Goal: Find specific page/section: Find specific page/section

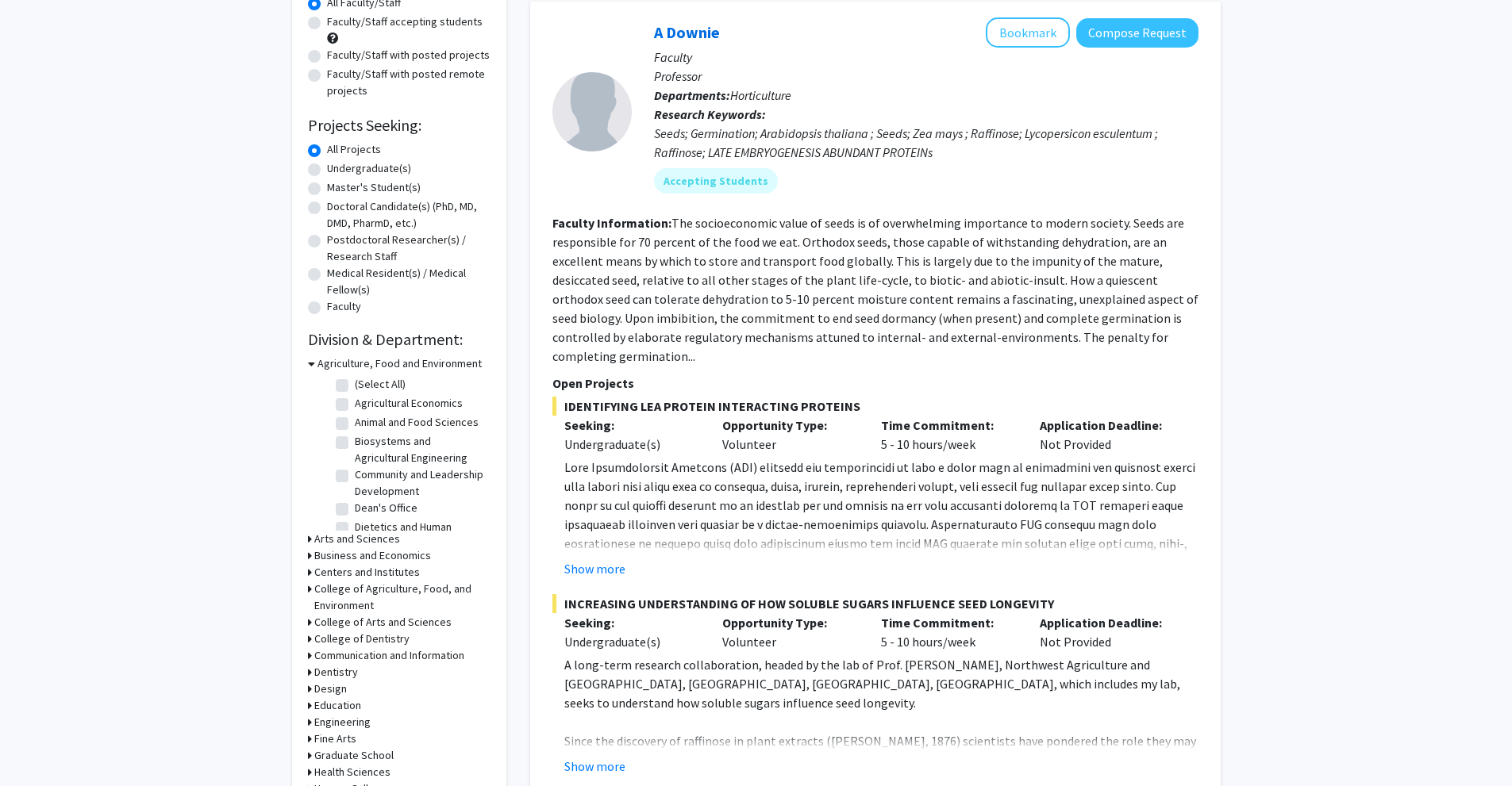
click at [315, 366] on div "Agriculture, Food and Environment" at bounding box center [399, 364] width 183 height 17
click at [312, 363] on icon at bounding box center [312, 364] width 7 height 17
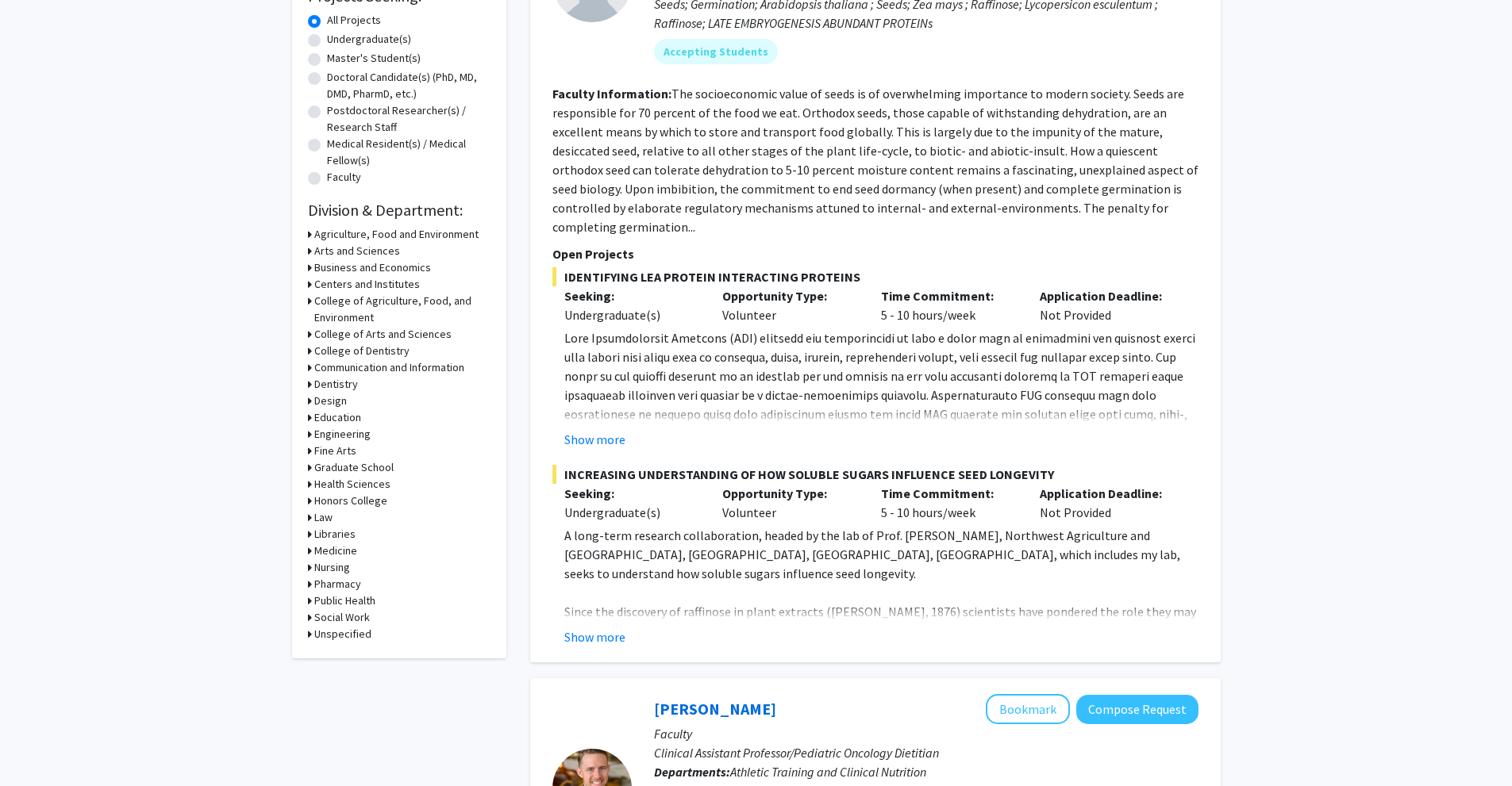
scroll to position [318, 0]
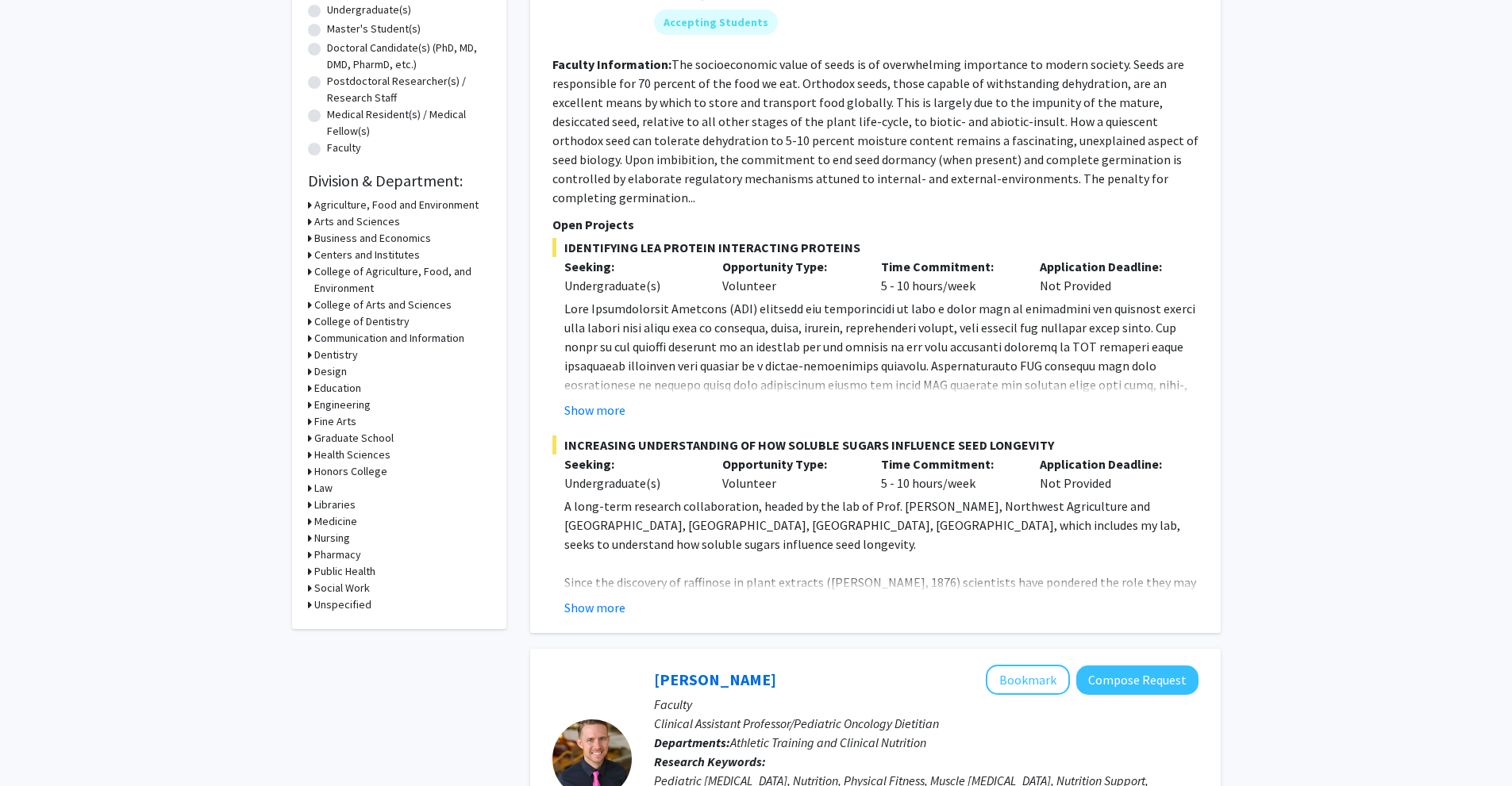
click at [311, 354] on icon at bounding box center [310, 355] width 4 height 17
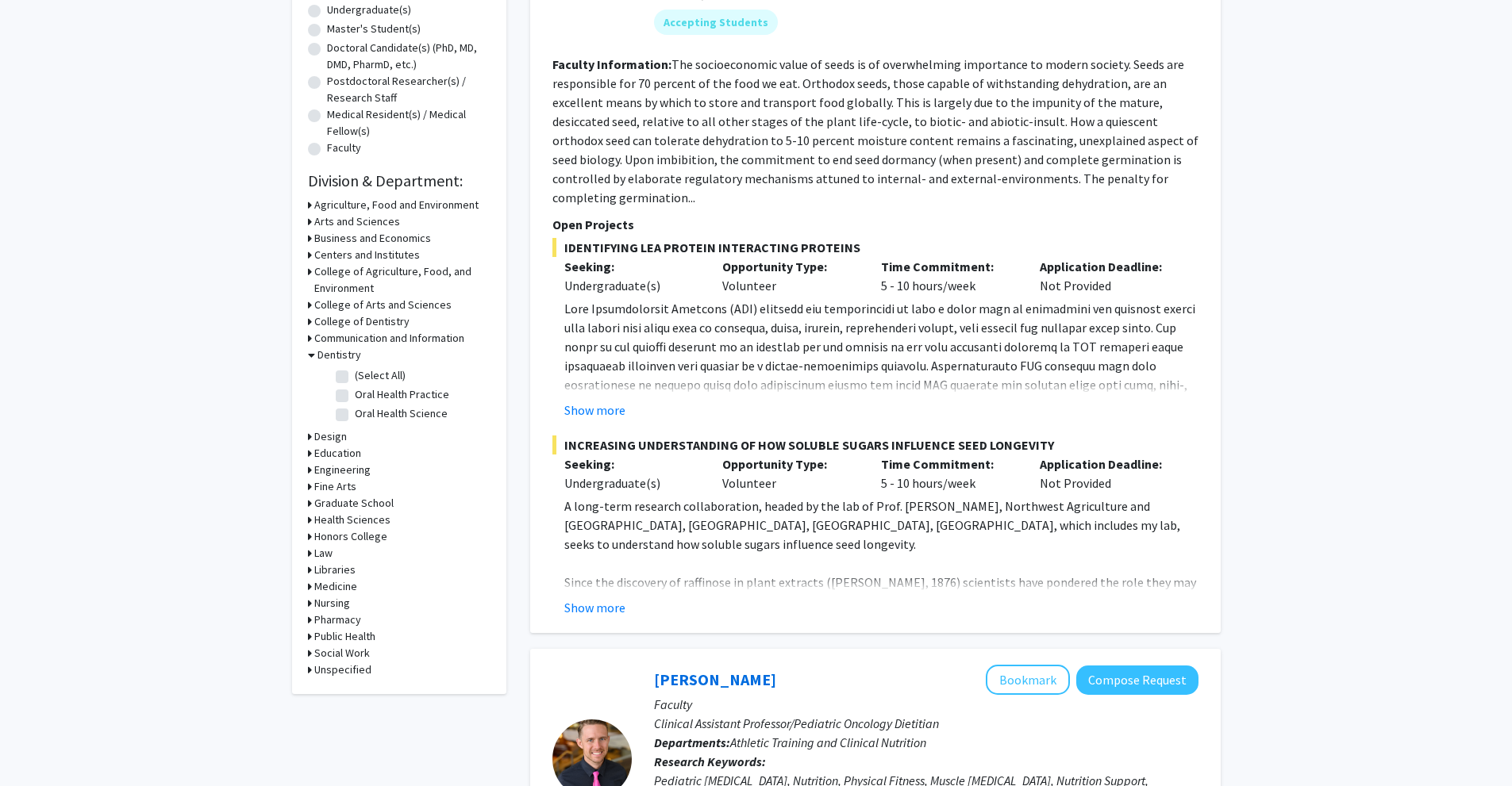
click at [311, 355] on icon at bounding box center [312, 355] width 7 height 17
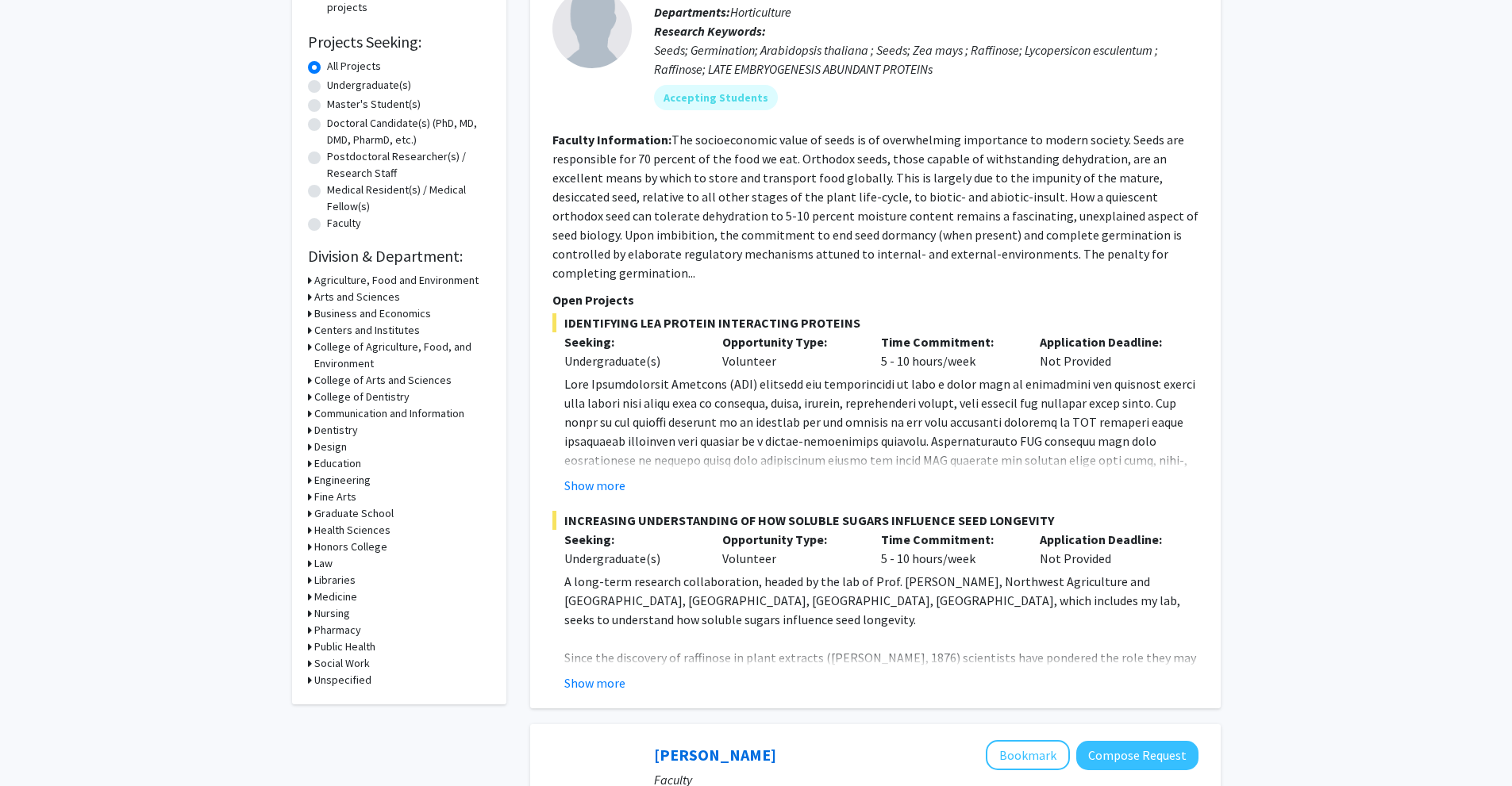
scroll to position [238, 0]
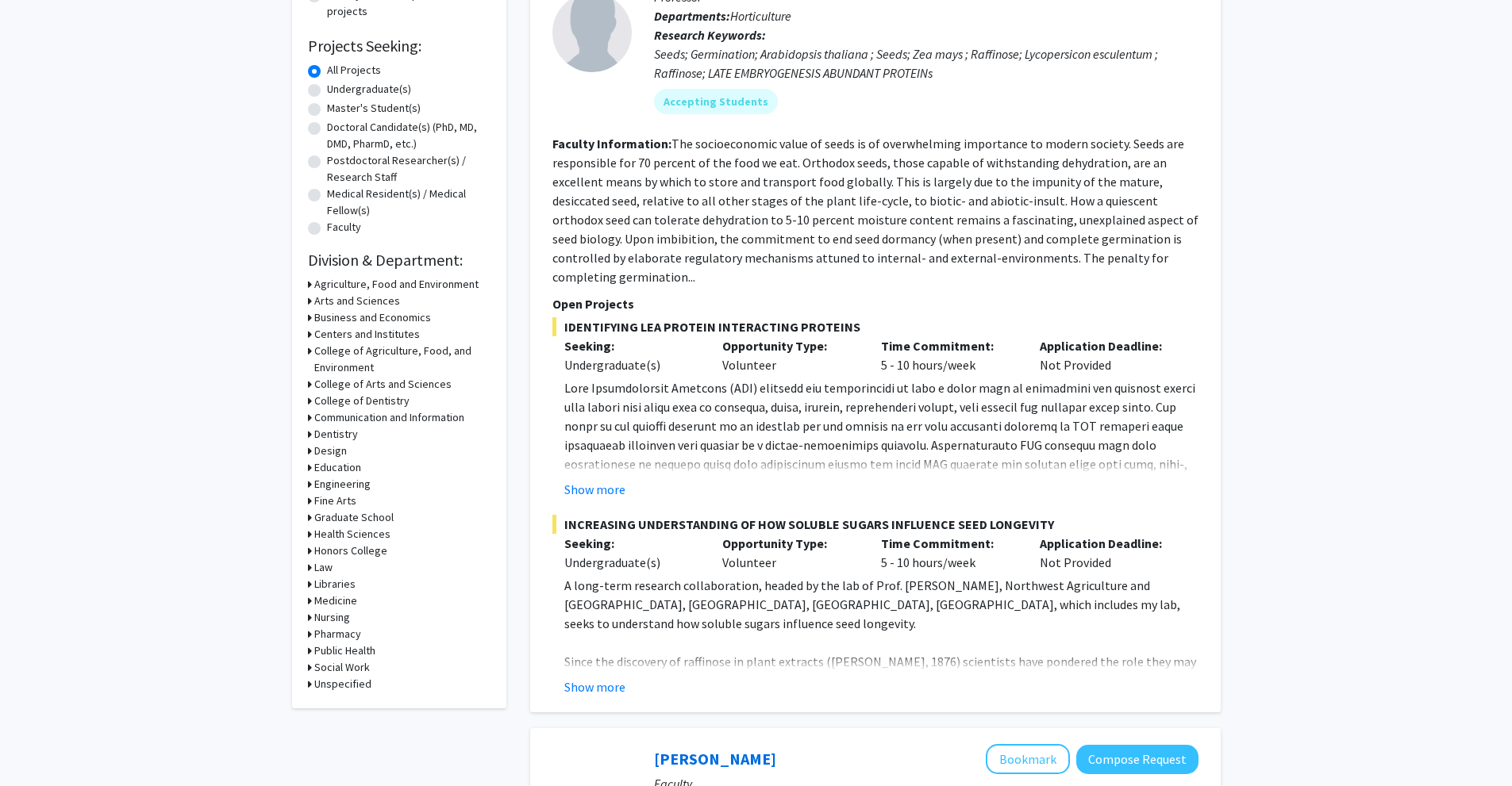
click at [337, 405] on h3 "College of Dentistry" at bounding box center [362, 401] width 95 height 17
click at [338, 401] on h3 "College of Dentistry" at bounding box center [366, 401] width 95 height 17
click at [340, 385] on h3 "College of Arts and Sciences" at bounding box center [383, 384] width 137 height 17
click at [340, 385] on h3 "College of Arts and Sciences" at bounding box center [386, 384] width 137 height 17
click at [364, 384] on h3 "College of Arts and Sciences" at bounding box center [383, 384] width 137 height 17
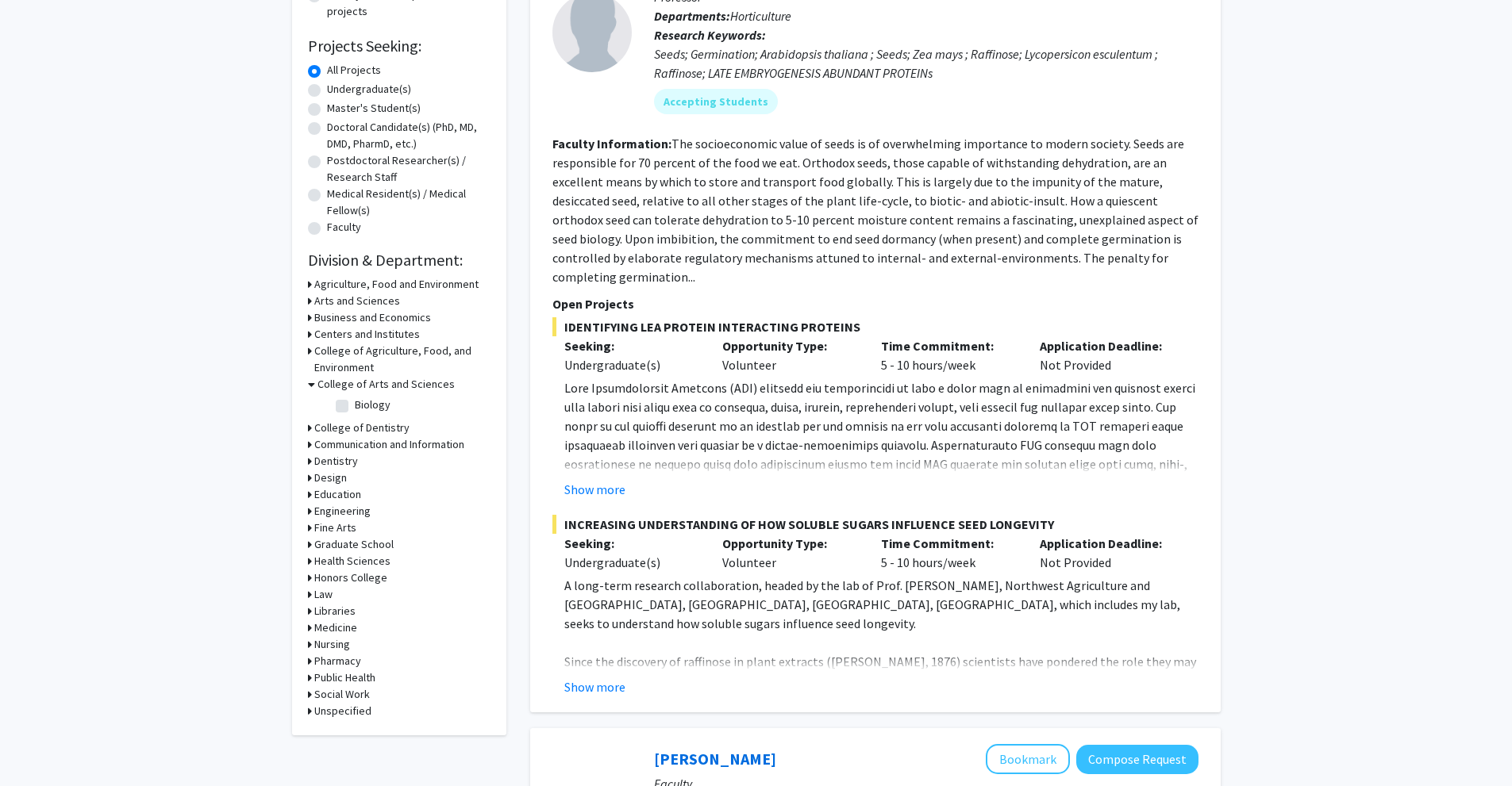
click at [355, 405] on label "Biology" at bounding box center [373, 405] width 36 height 17
click at [355, 405] on input "Biology" at bounding box center [359, 402] width 10 height 10
checkbox input "true"
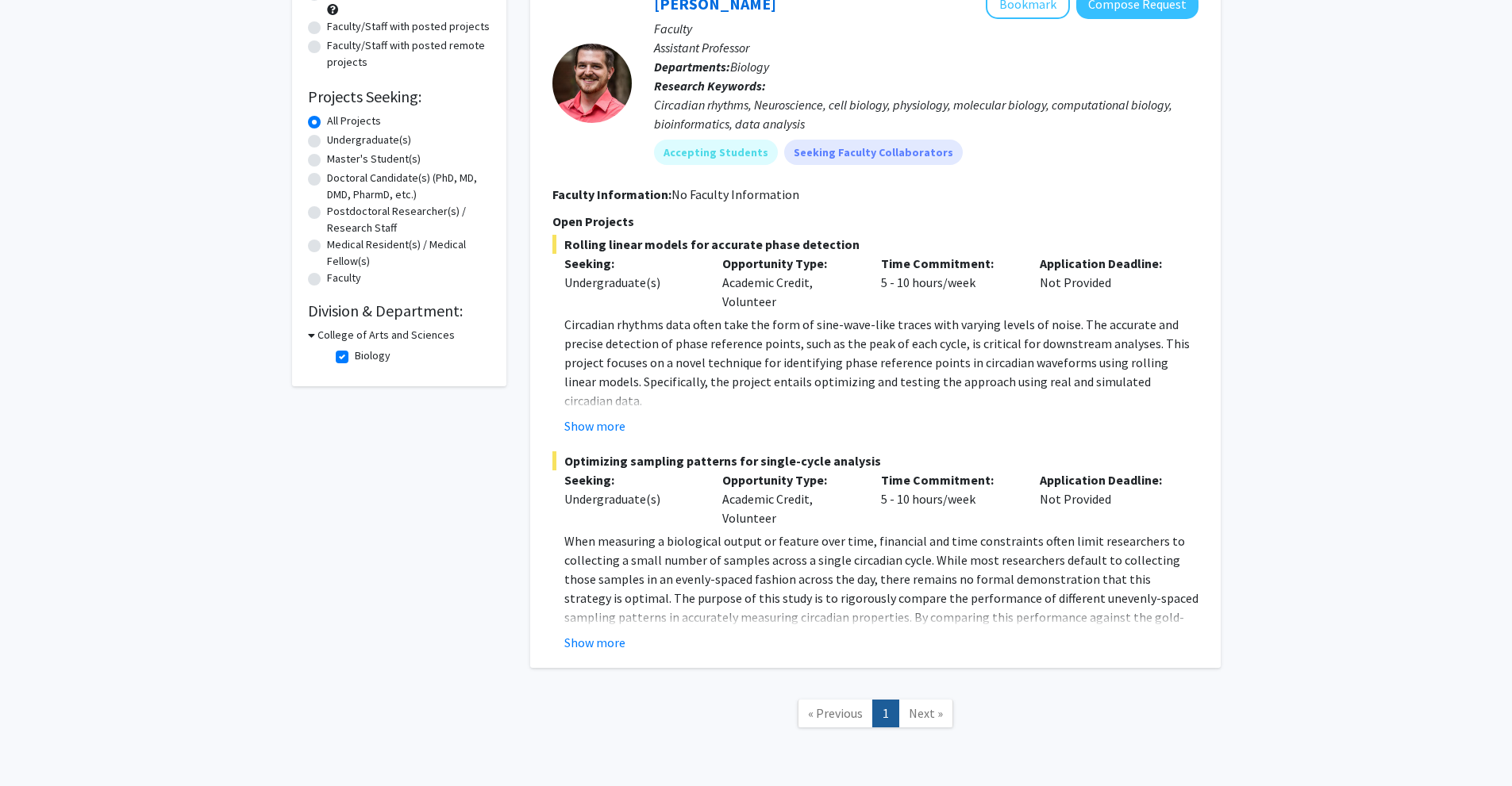
scroll to position [238, 0]
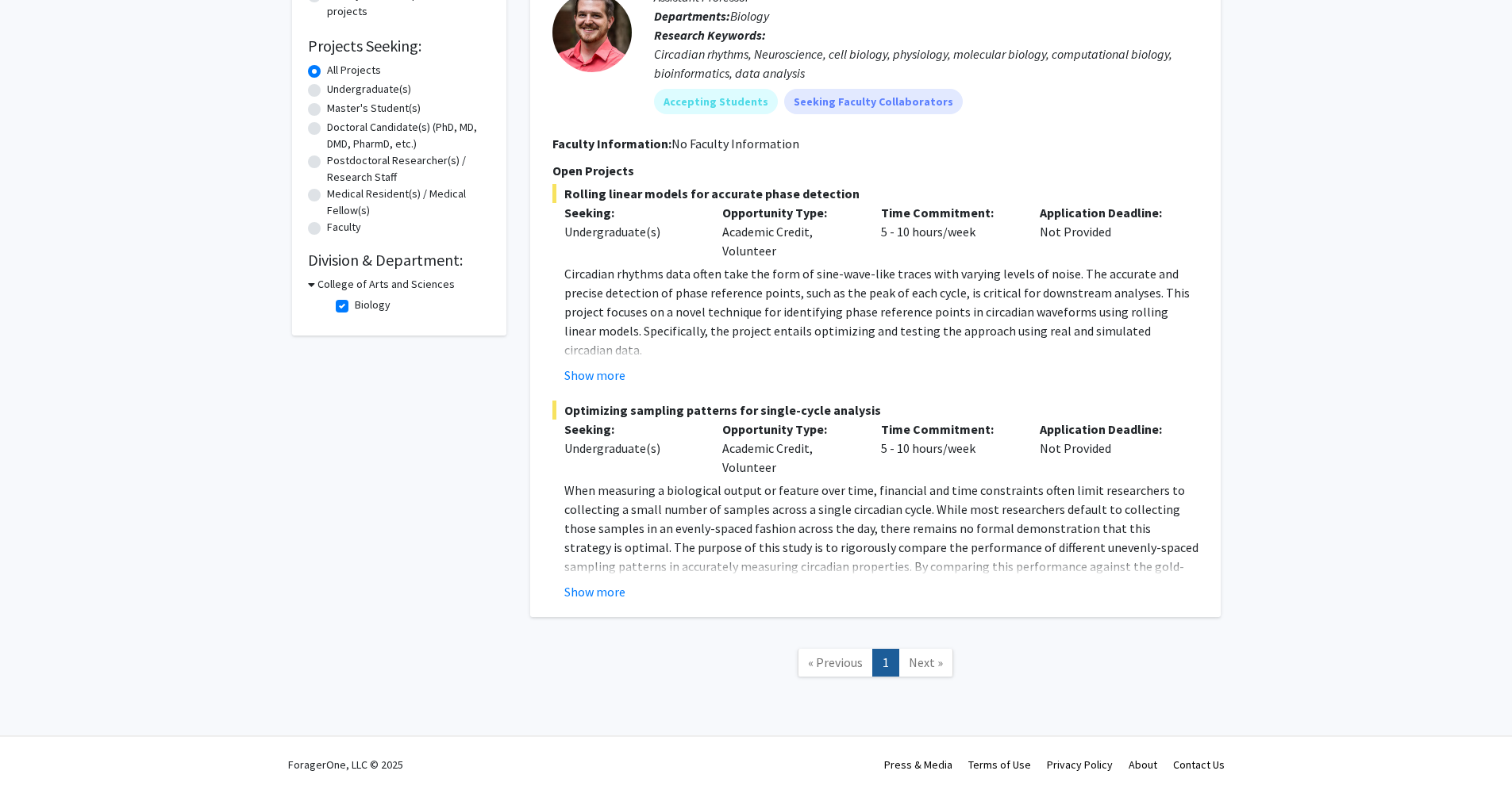
click at [927, 656] on span "Next »" at bounding box center [926, 663] width 34 height 16
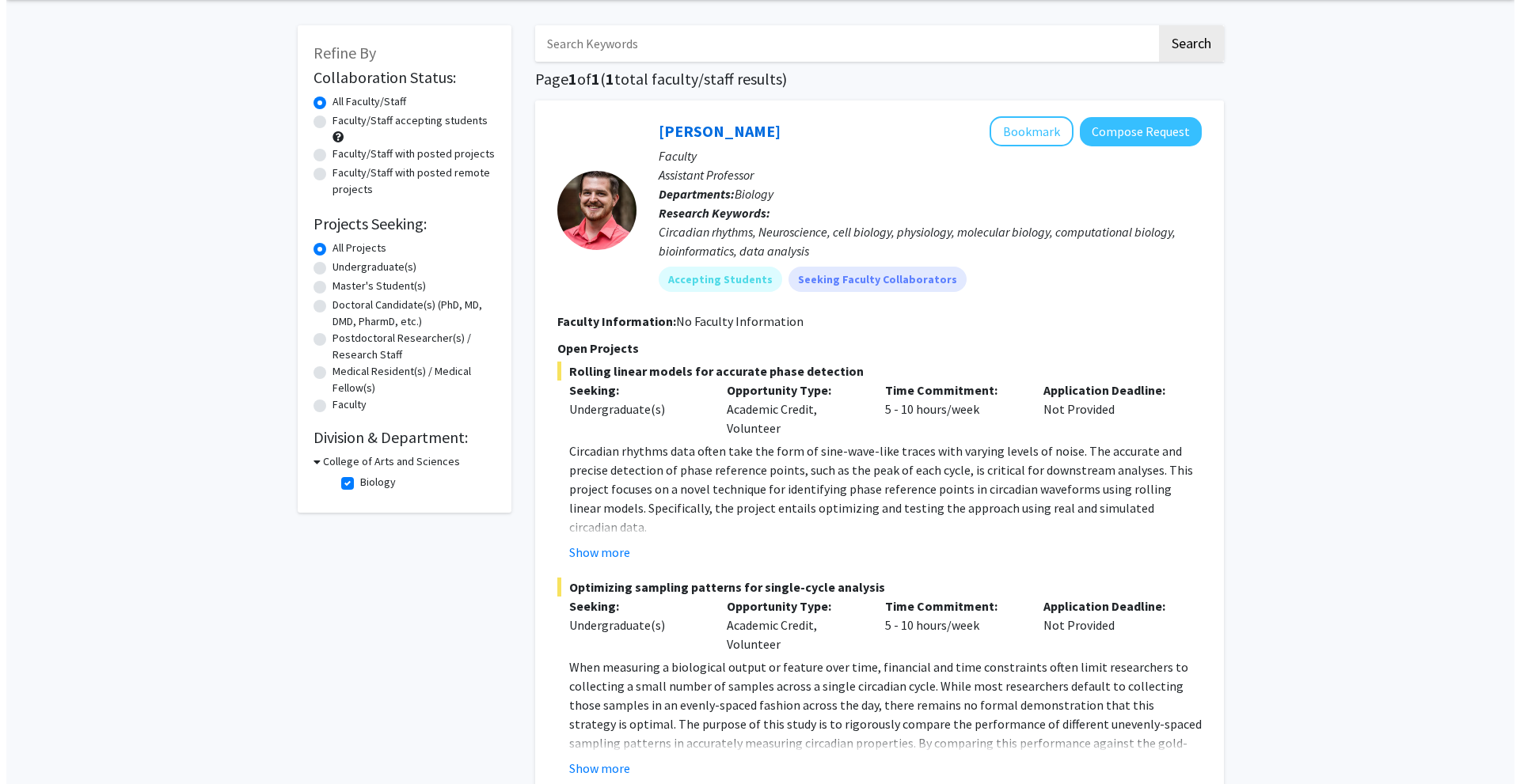
scroll to position [0, 0]
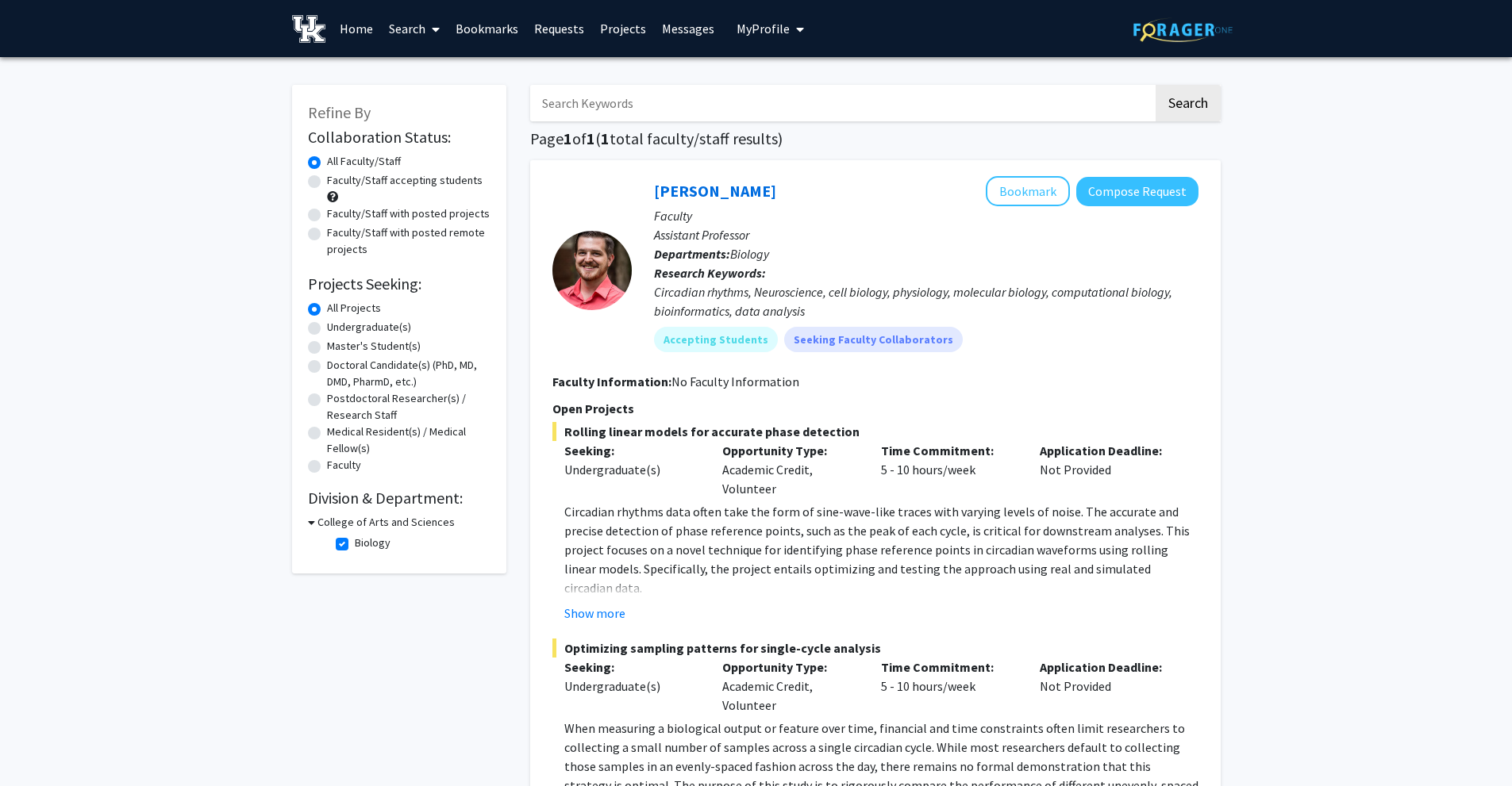
click at [574, 29] on link "Requests" at bounding box center [558, 29] width 66 height 56
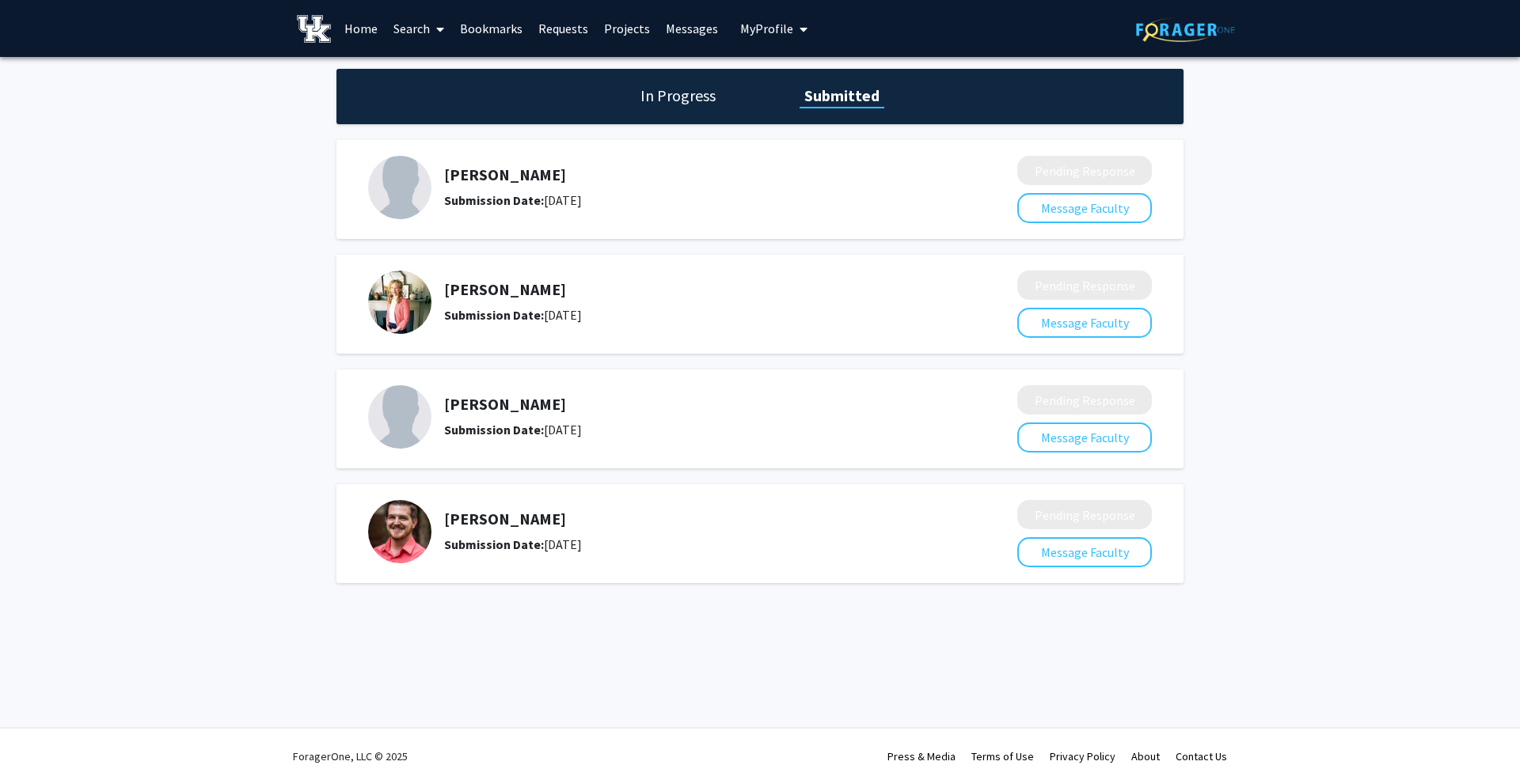
drag, startPoint x: 575, startPoint y: 544, endPoint x: 438, endPoint y: 542, distance: 137.0
click at [438, 542] on div "[PERSON_NAME] Submission Date: [DATE]" at bounding box center [682, 532] width 627 height 64
click at [640, 522] on h5 "[PERSON_NAME]" at bounding box center [688, 519] width 490 height 19
drag, startPoint x: 636, startPoint y: 430, endPoint x: 446, endPoint y: 399, distance: 192.5
click at [446, 399] on div "[PERSON_NAME] Submission Date: [DATE]" at bounding box center [688, 417] width 490 height 44
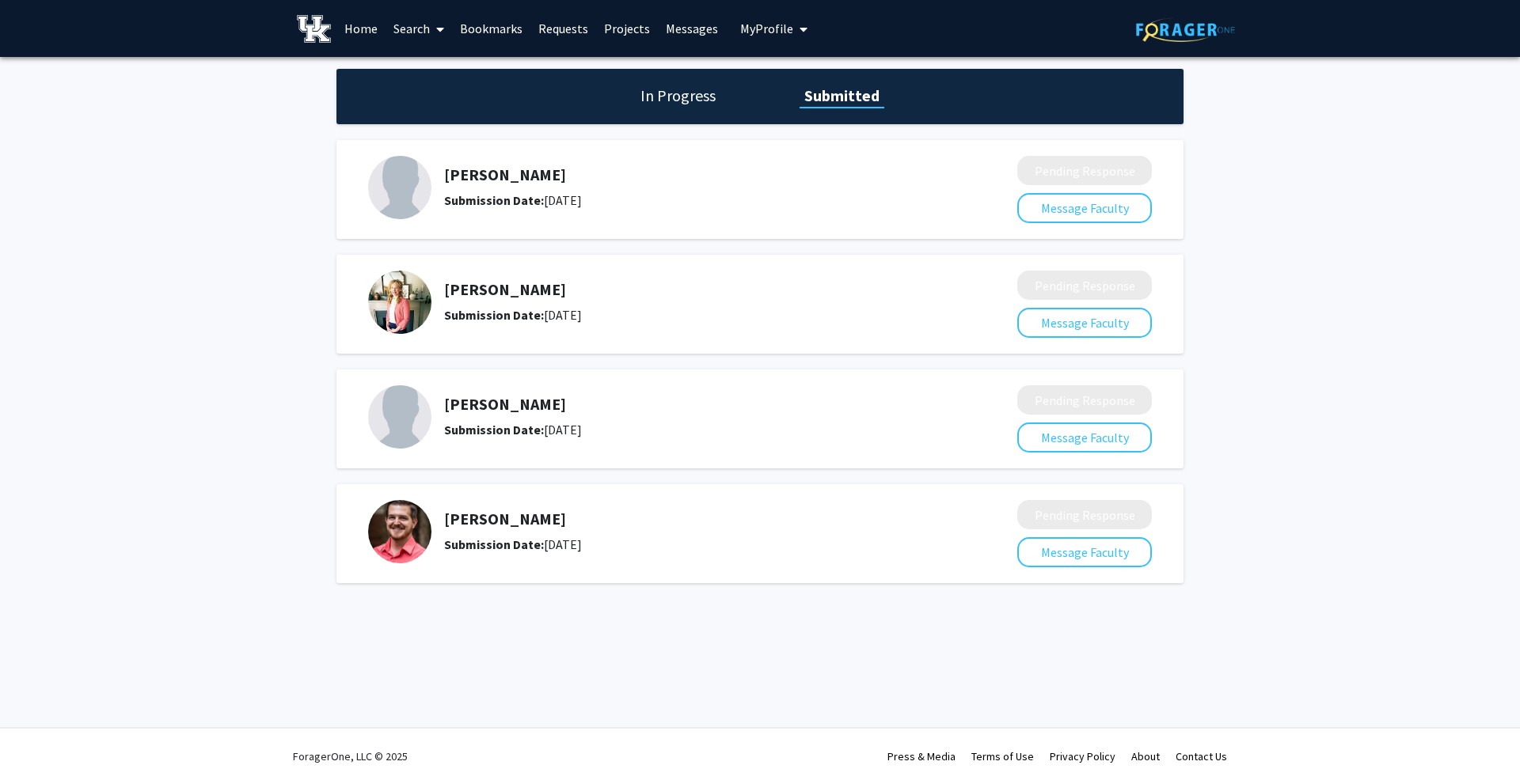
click at [623, 392] on div "[PERSON_NAME] Submission Date: [DATE]" at bounding box center [682, 417] width 627 height 64
drag, startPoint x: 641, startPoint y: 328, endPoint x: 437, endPoint y: 277, distance: 210.3
click at [437, 277] on div "[PERSON_NAME] Submission Date: [DATE]" at bounding box center [682, 302] width 627 height 64
click at [505, 269] on div "[PERSON_NAME] Submission Date: [DATE] Pending Response Message Faculty" at bounding box center [760, 304] width 847 height 99
click at [402, 303] on img at bounding box center [400, 302] width 64 height 64
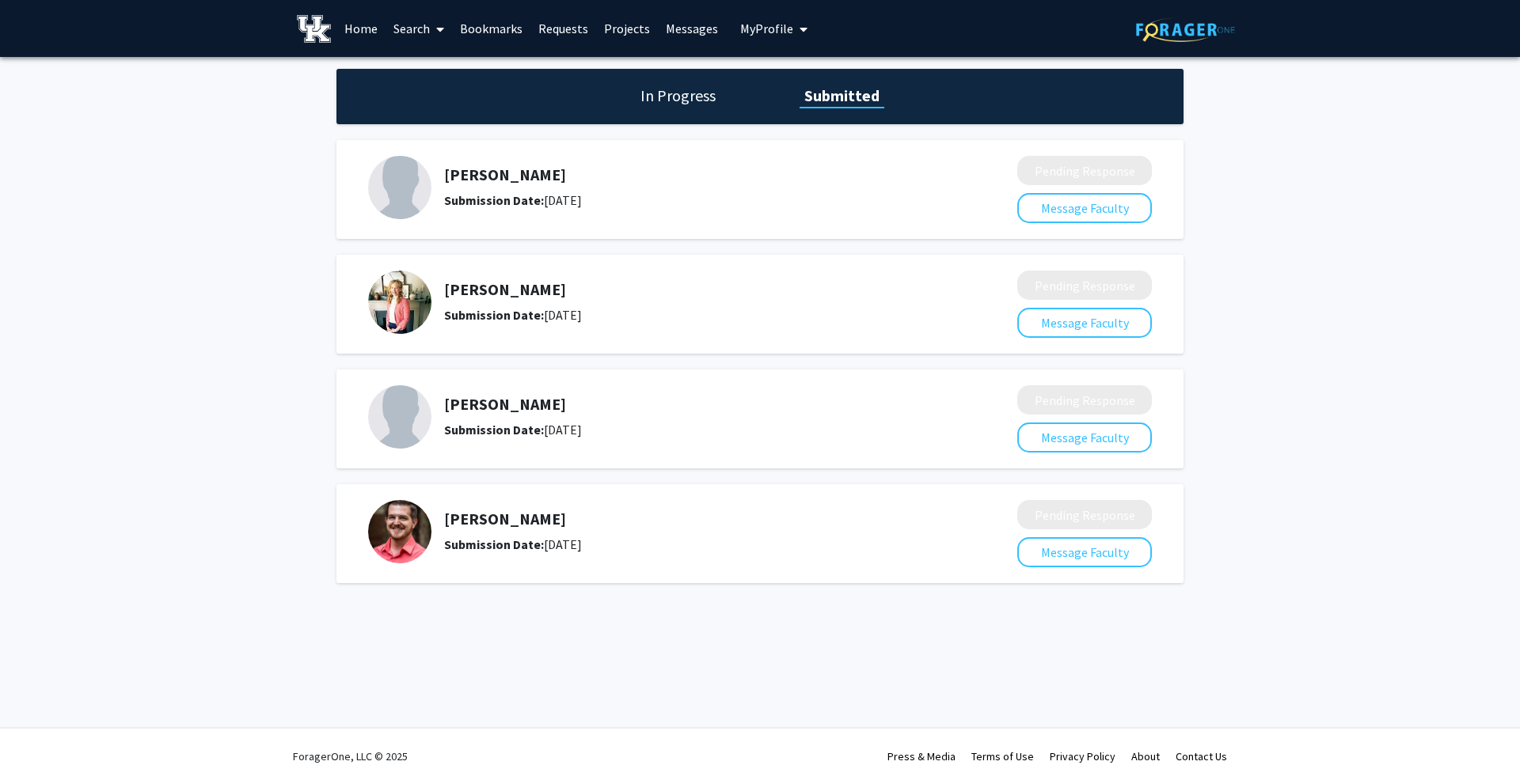
click at [482, 291] on h5 "[PERSON_NAME]" at bounding box center [688, 289] width 490 height 19
click at [483, 291] on h5 "[PERSON_NAME]" at bounding box center [688, 289] width 490 height 19
click at [582, 281] on h5 "[PERSON_NAME]" at bounding box center [688, 289] width 490 height 19
click at [685, 97] on h1 "In Progress" at bounding box center [678, 95] width 84 height 22
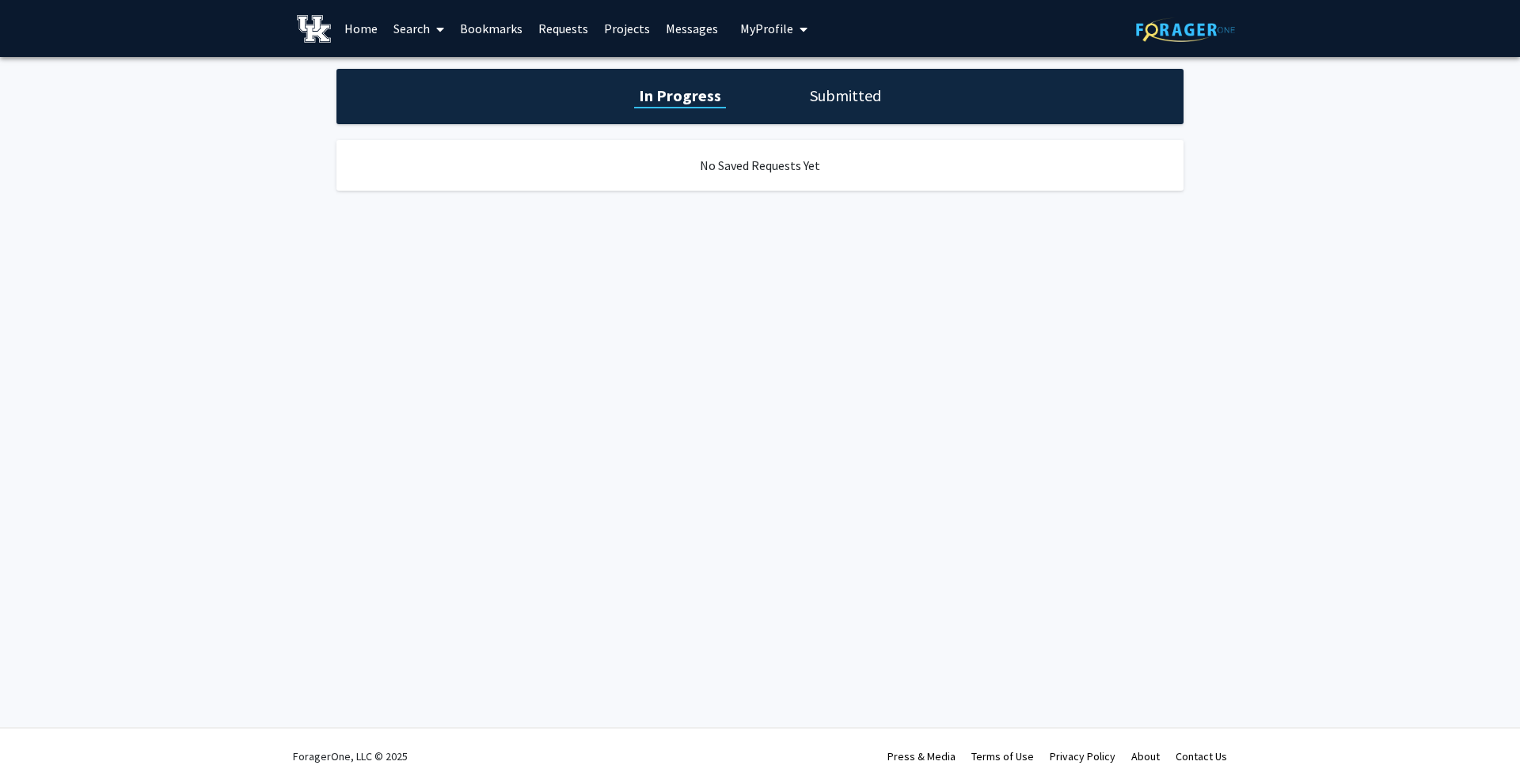
click at [751, 22] on span "My Profile" at bounding box center [766, 29] width 53 height 16
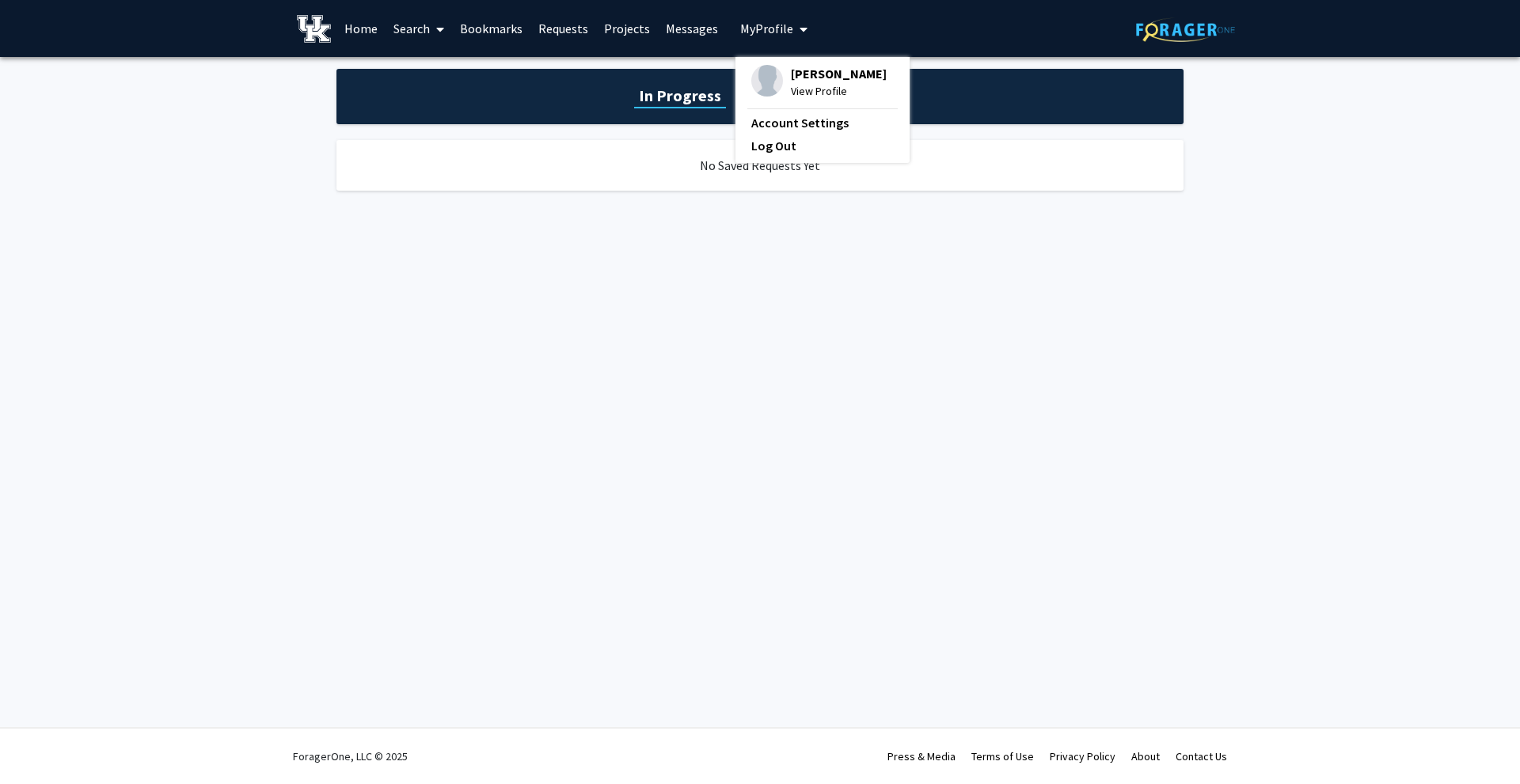
click at [751, 22] on span "My Profile" at bounding box center [766, 29] width 53 height 16
